Goal: Task Accomplishment & Management: Manage account settings

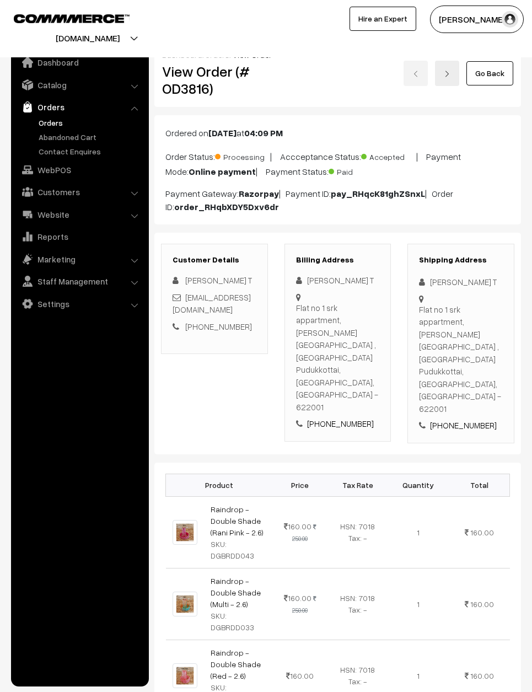
click at [492, 71] on link "Go Back" at bounding box center [489, 73] width 47 height 24
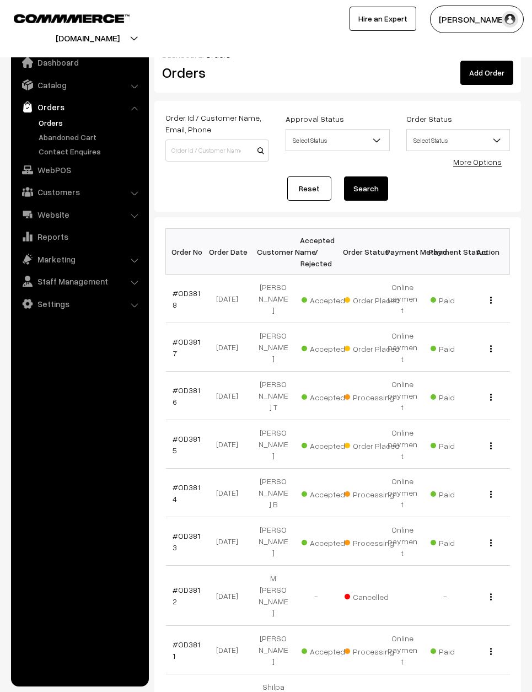
click at [175, 337] on link "#OD3817" at bounding box center [187, 347] width 28 height 21
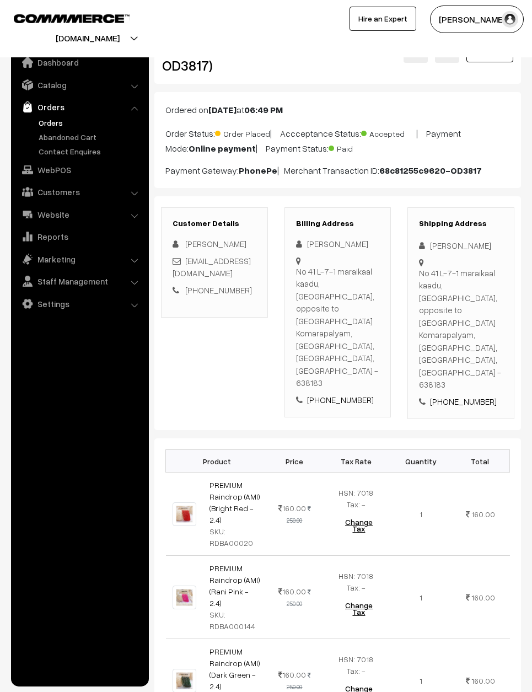
scroll to position [21, 0]
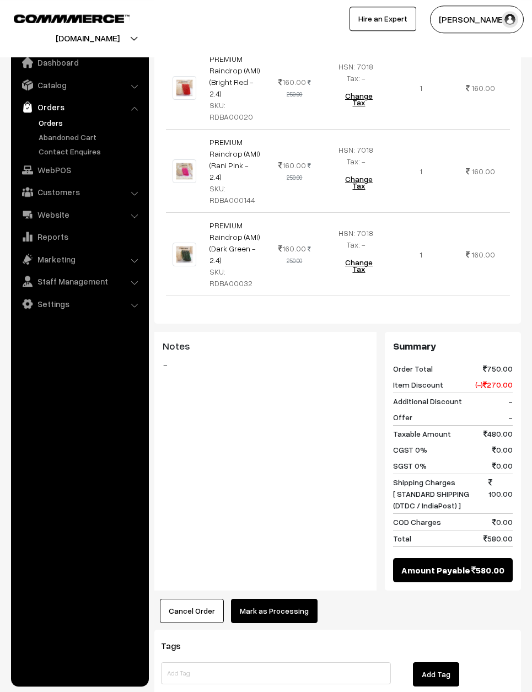
click at [273, 599] on button "Mark as Processing" at bounding box center [274, 611] width 87 height 24
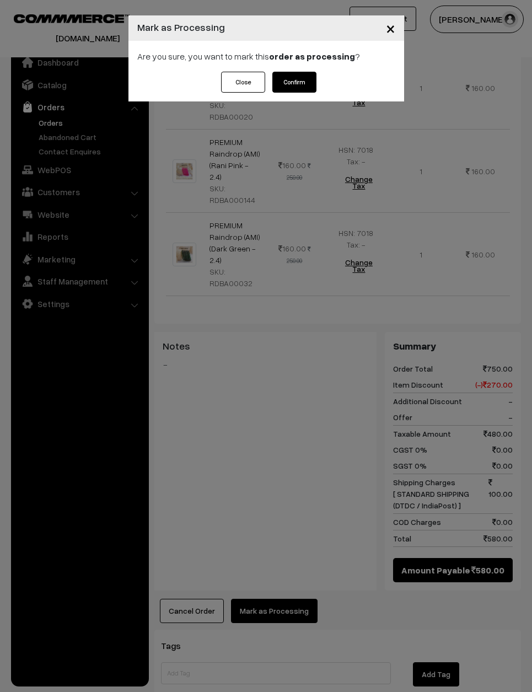
click at [316, 76] on button "Confirm" at bounding box center [294, 82] width 44 height 21
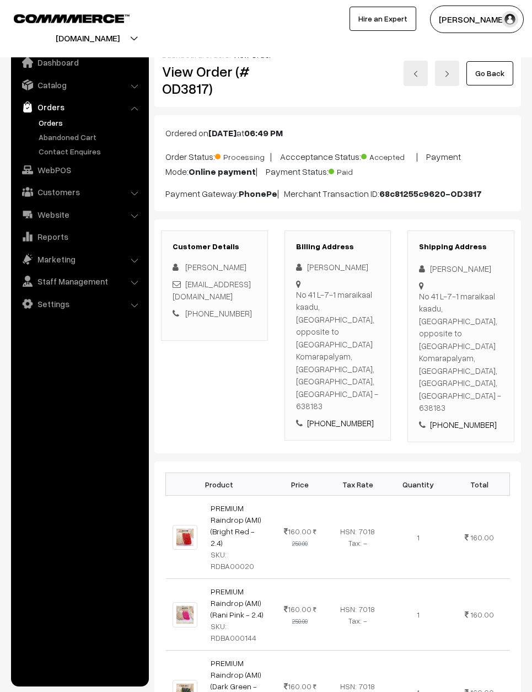
click at [488, 74] on link "Go Back" at bounding box center [489, 73] width 47 height 24
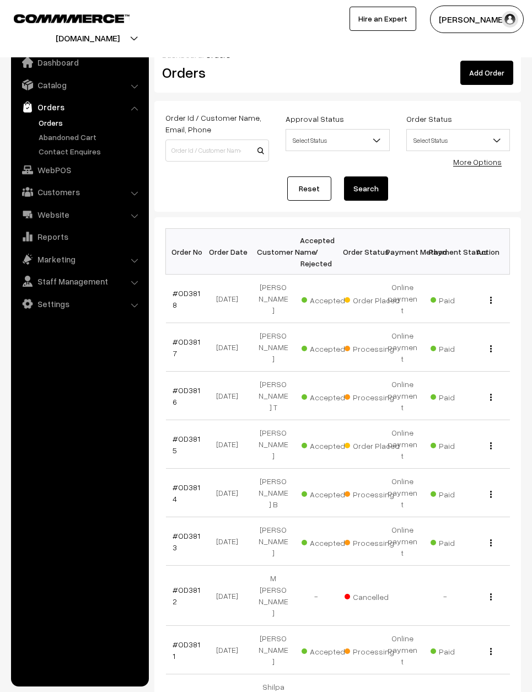
click at [199, 288] on link "#OD3818" at bounding box center [187, 298] width 28 height 21
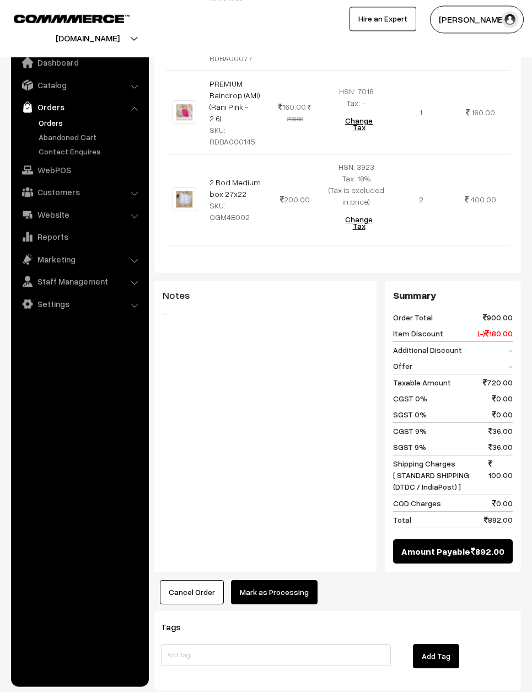
scroll to position [445, 0]
click at [292, 554] on div "Product Price Tax Rate Quantity Total PREMIUM Raindrop (AMI) (Magenta - 2.6) SK…" at bounding box center [337, 279] width 367 height 651
click at [302, 580] on button "Mark as Processing" at bounding box center [274, 592] width 87 height 24
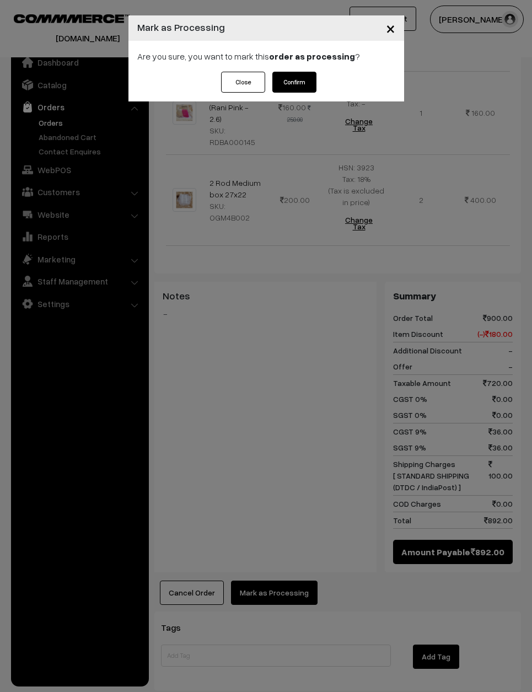
click at [289, 87] on button "Confirm" at bounding box center [294, 82] width 44 height 21
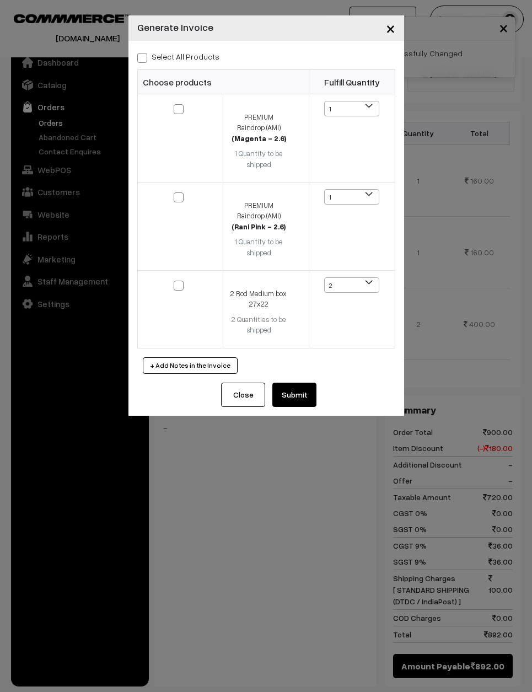
click at [166, 60] on label "Select All Products" at bounding box center [178, 57] width 82 height 12
click at [144, 60] on input "Select All Products" at bounding box center [140, 55] width 7 height 7
checkbox input "true"
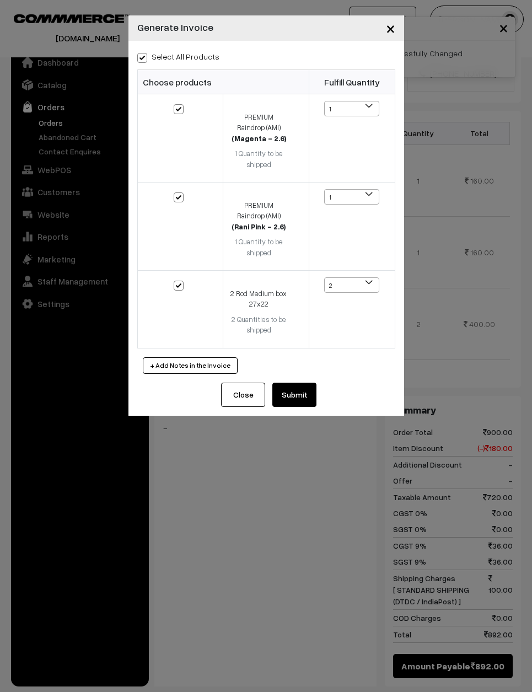
checkbox input "true"
click at [306, 383] on button "Submit" at bounding box center [294, 395] width 44 height 24
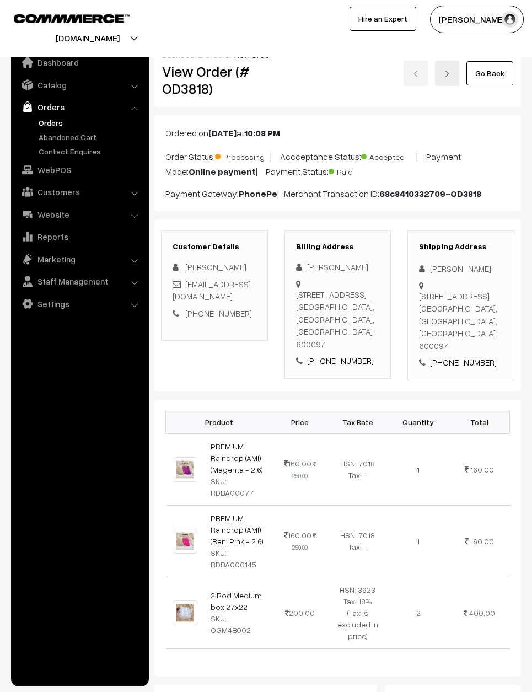
click at [497, 78] on link "Go Back" at bounding box center [489, 73] width 47 height 24
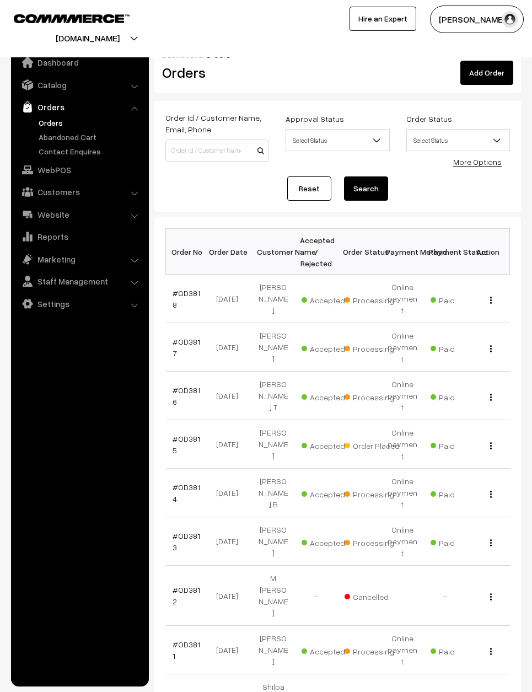
click at [308, 187] on link "Reset" at bounding box center [309, 188] width 44 height 24
click at [209, 149] on input at bounding box center [217, 150] width 104 height 22
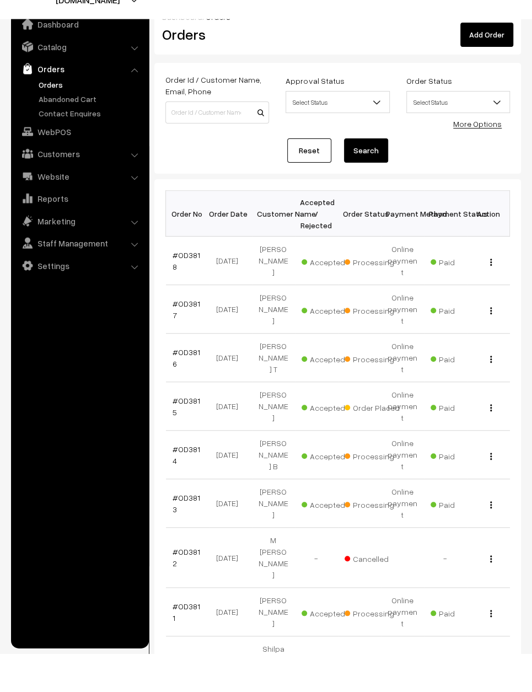
click at [192, 288] on link "#OD3818" at bounding box center [187, 298] width 28 height 21
click at [191, 288] on link "#OD3818" at bounding box center [187, 298] width 28 height 21
